Goal: Check status: Check status

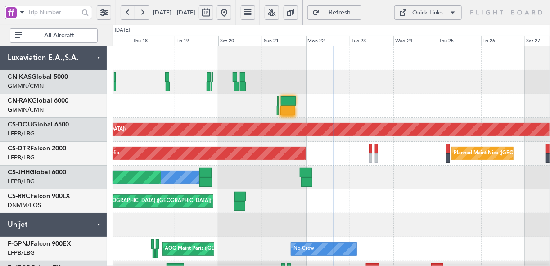
click at [169, 76] on div at bounding box center [332, 82] width 438 height 24
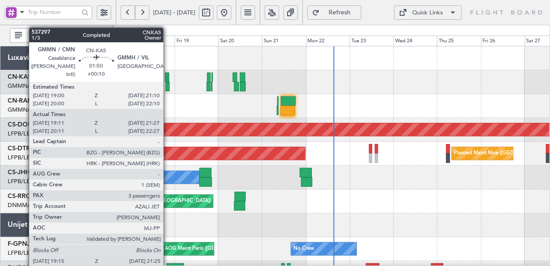
click at [168, 77] on div at bounding box center [167, 77] width 4 height 9
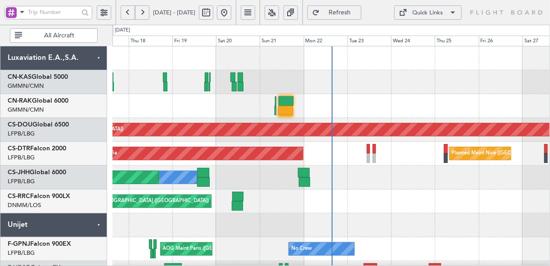
click at [214, 6] on button at bounding box center [206, 12] width 14 height 14
select select "9"
select select "2025"
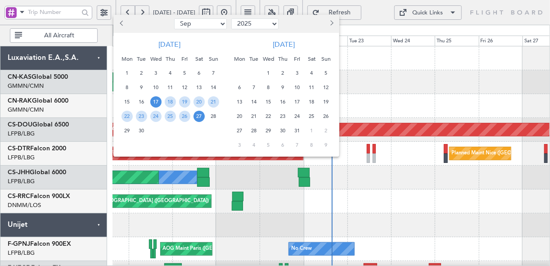
click at [218, 23] on select "Jan Feb Mar Apr May Jun Jul Aug Sep Oct Nov Dec" at bounding box center [200, 23] width 53 height 11
select select "4"
click at [174, 18] on select "Jan Feb Mar Apr May Jun Jul Aug Sep Oct Nov Dec" at bounding box center [200, 23] width 53 height 11
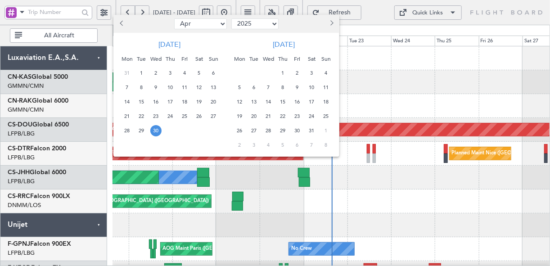
click at [159, 129] on span "30" at bounding box center [155, 130] width 11 height 11
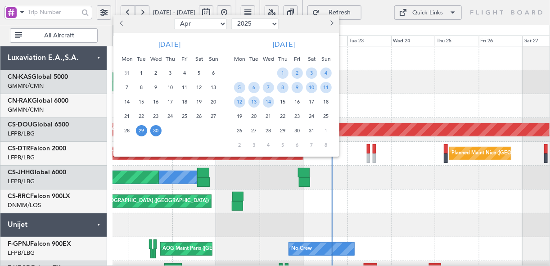
click at [138, 127] on span "29" at bounding box center [141, 130] width 11 height 11
click at [297, 73] on span "2" at bounding box center [297, 73] width 11 height 11
